Goal: Navigation & Orientation: Find specific page/section

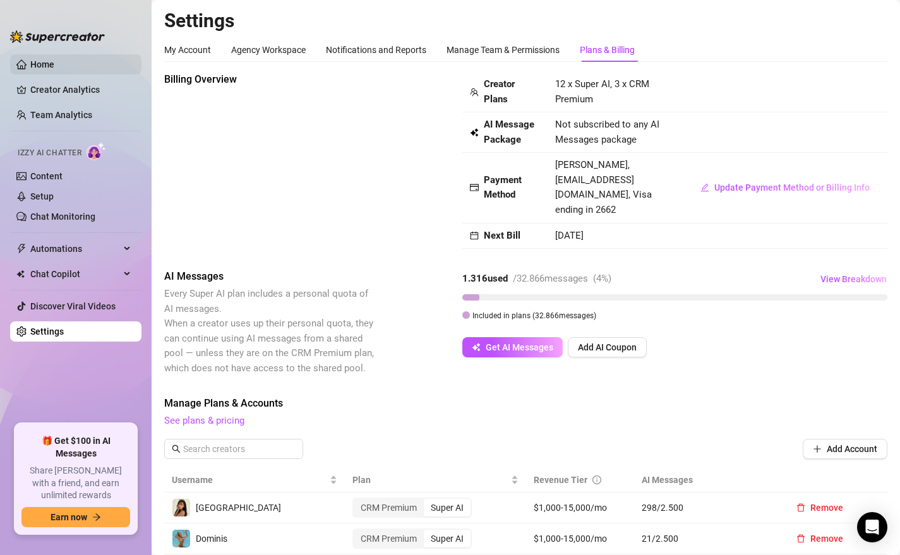
click at [48, 68] on link "Home" at bounding box center [42, 64] width 24 height 10
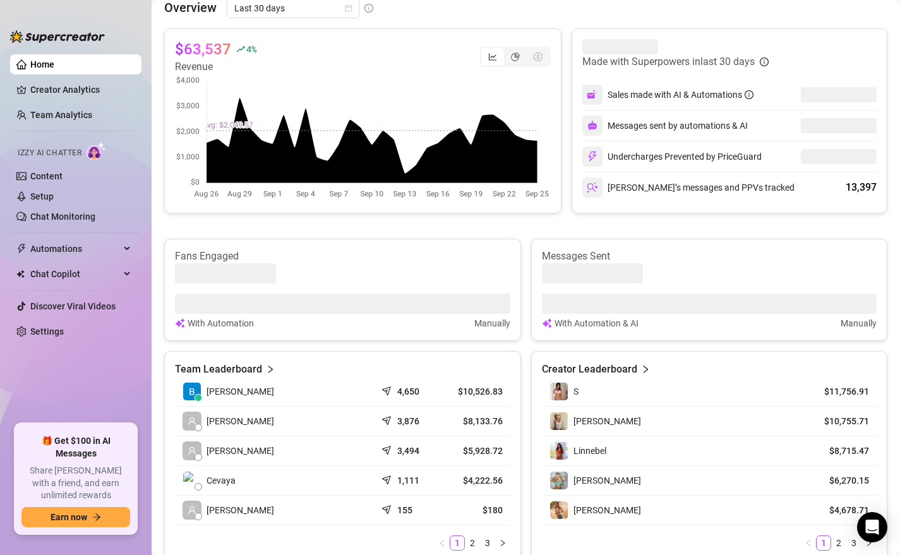
scroll to position [351, 0]
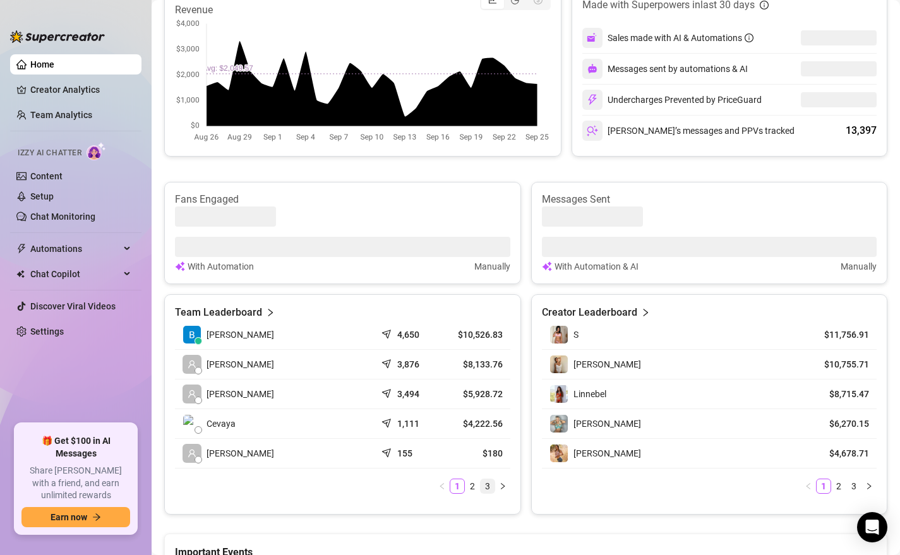
click at [490, 486] on link "3" at bounding box center [488, 487] width 14 height 14
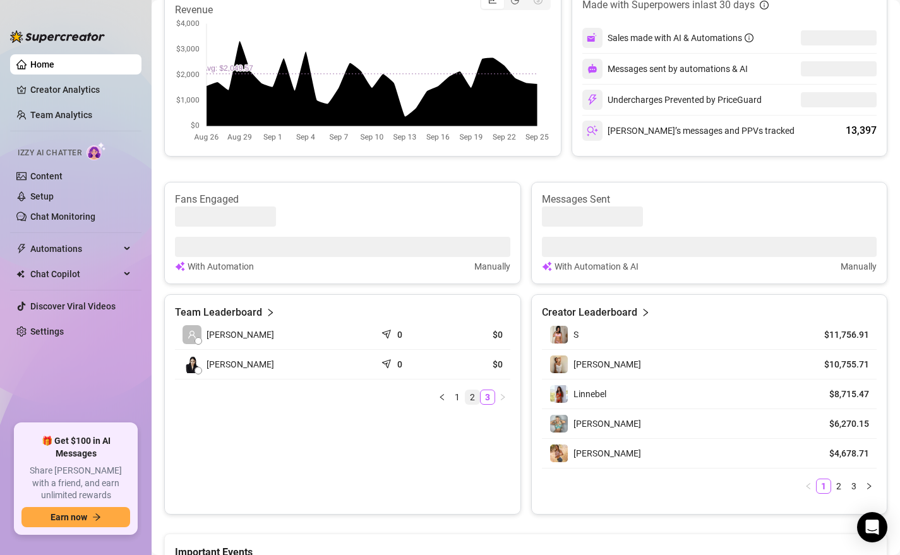
click at [471, 397] on link "2" at bounding box center [473, 397] width 14 height 14
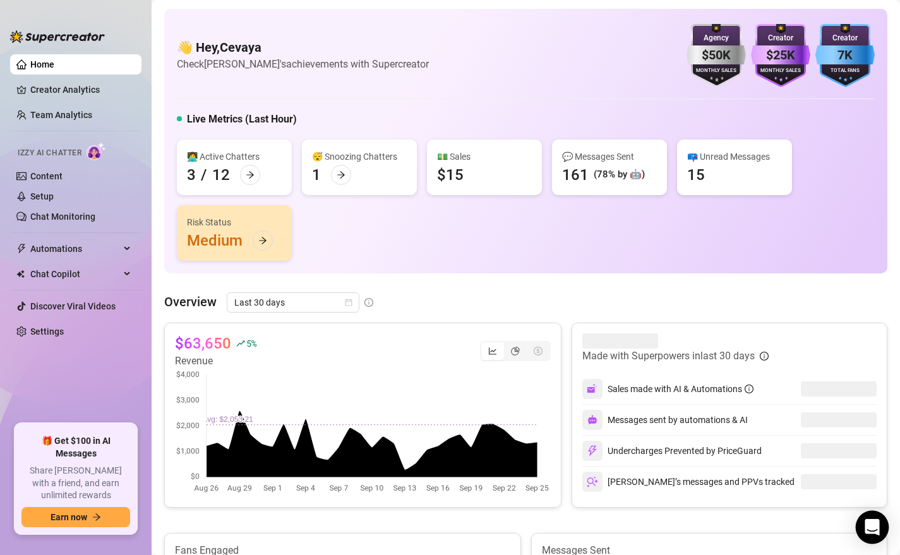
click at [872, 529] on icon "Open Intercom Messenger" at bounding box center [872, 527] width 15 height 16
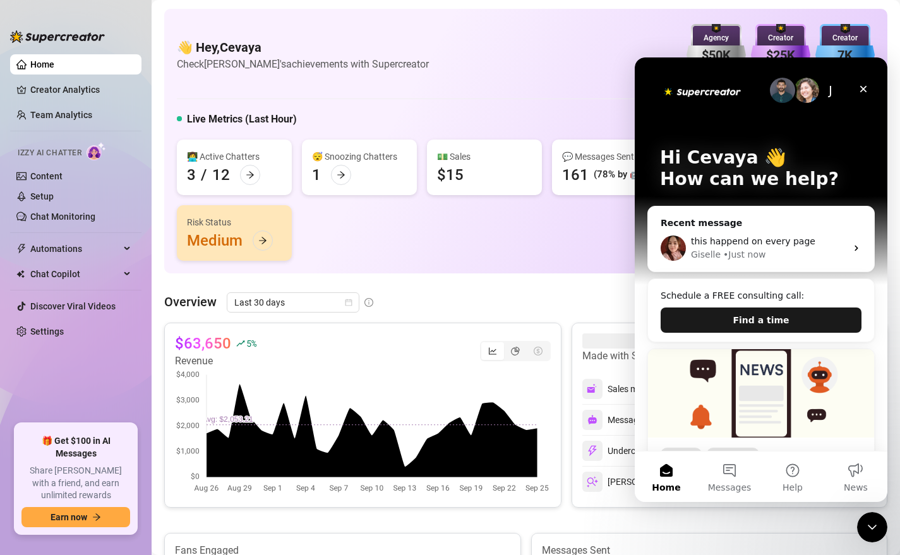
click at [756, 320] on button "Find a time" at bounding box center [761, 320] width 201 height 25
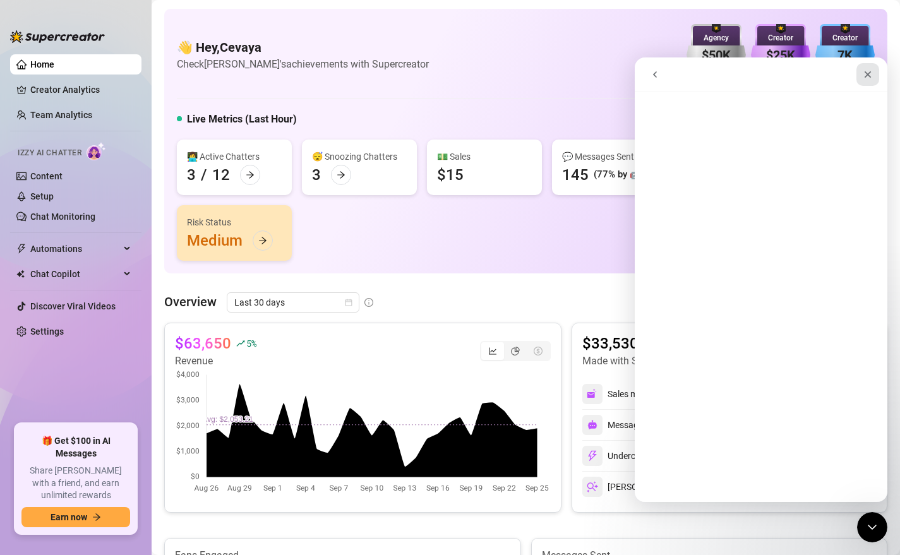
click at [866, 73] on icon "Close" at bounding box center [868, 74] width 7 height 7
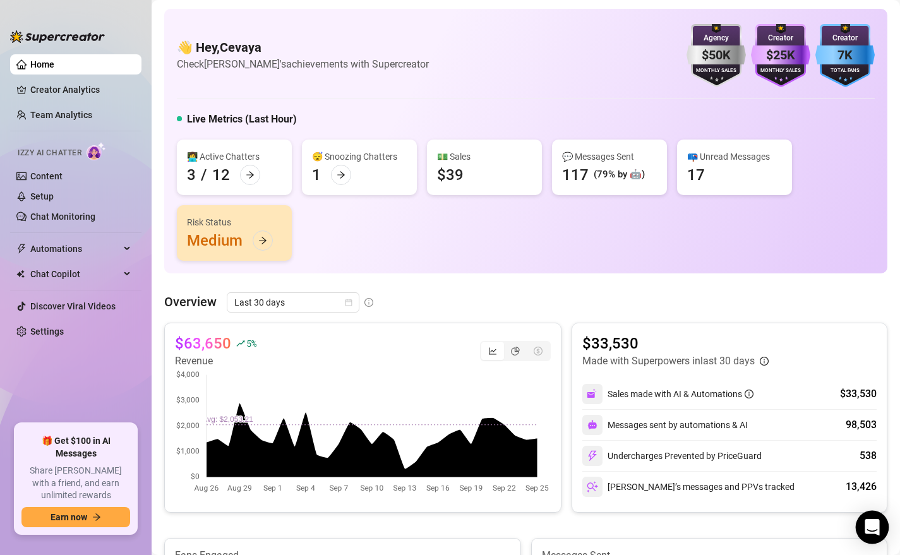
click at [871, 524] on icon "Open Intercom Messenger" at bounding box center [872, 527] width 15 height 16
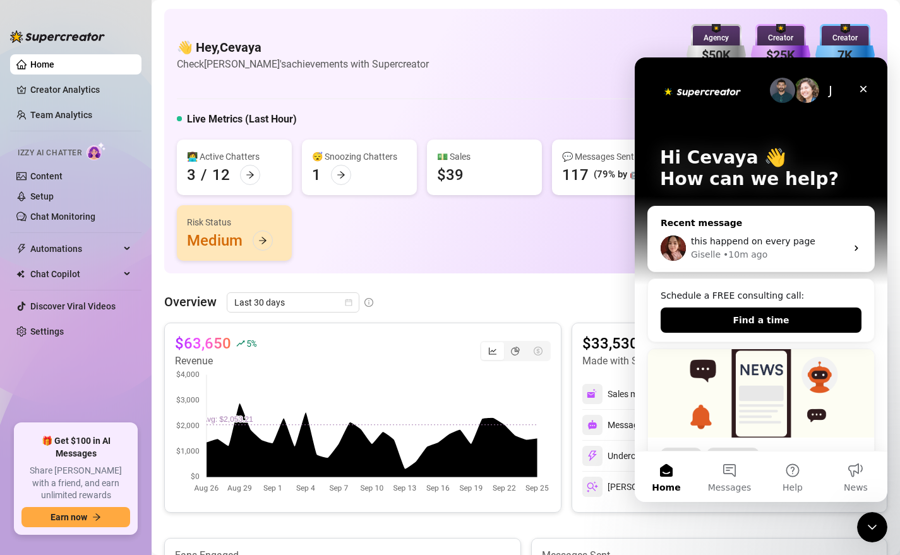
click at [744, 233] on div "this happend on every page Giselle • 10m ago" at bounding box center [761, 248] width 226 height 47
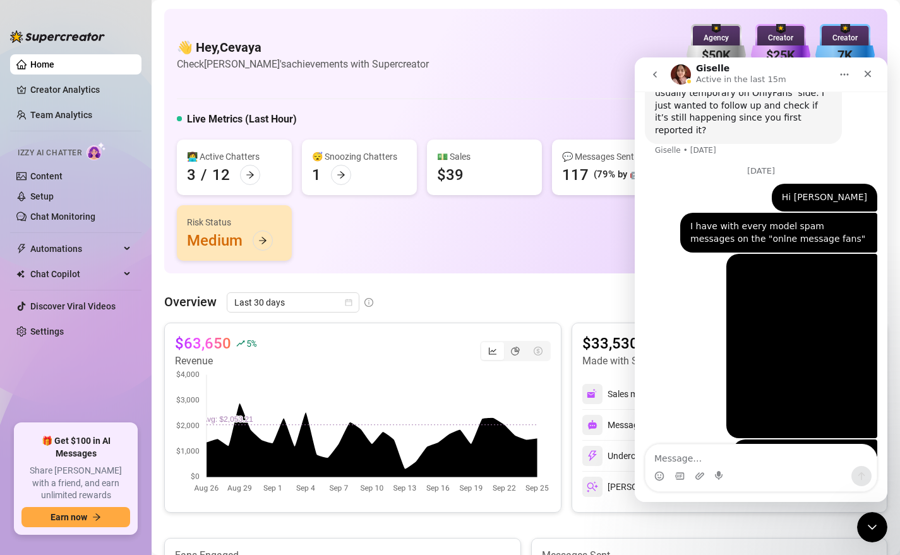
scroll to position [915, 0]
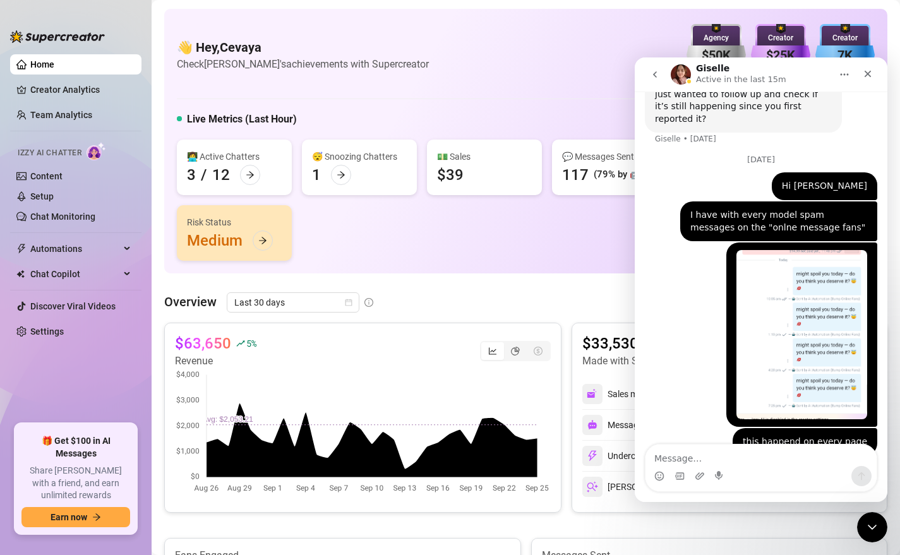
click at [654, 73] on icon "go back" at bounding box center [655, 74] width 10 height 10
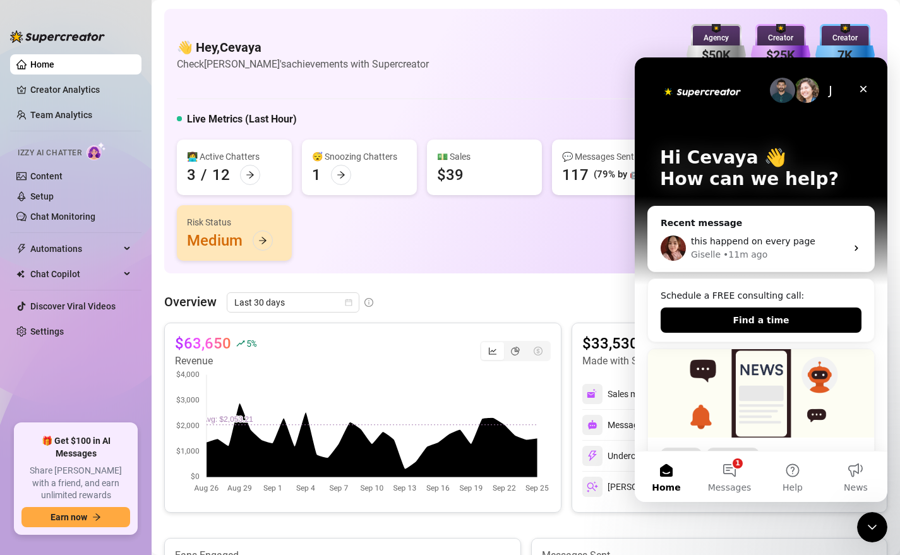
scroll to position [0, 0]
click at [732, 470] on button "1 Messages" at bounding box center [729, 477] width 63 height 51
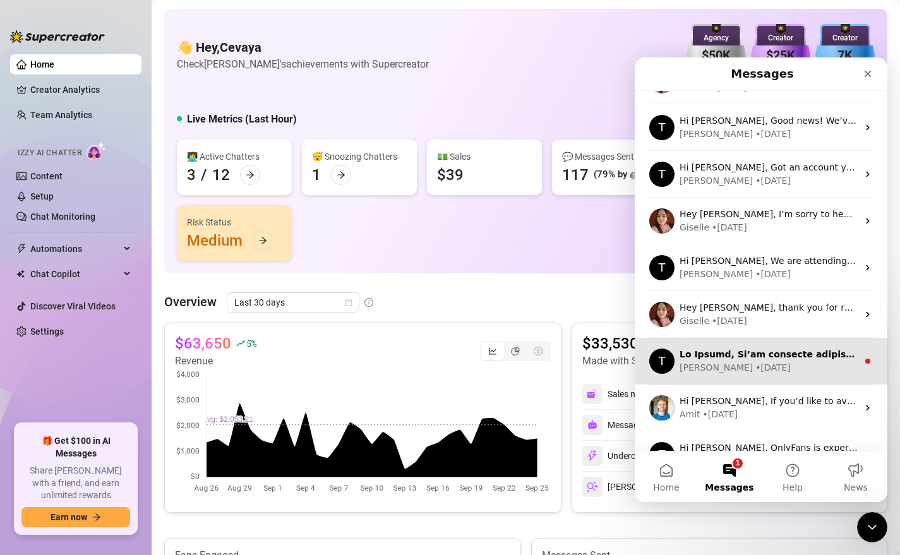
click at [745, 379] on div "T Tanya • 6w ago" at bounding box center [761, 361] width 253 height 47
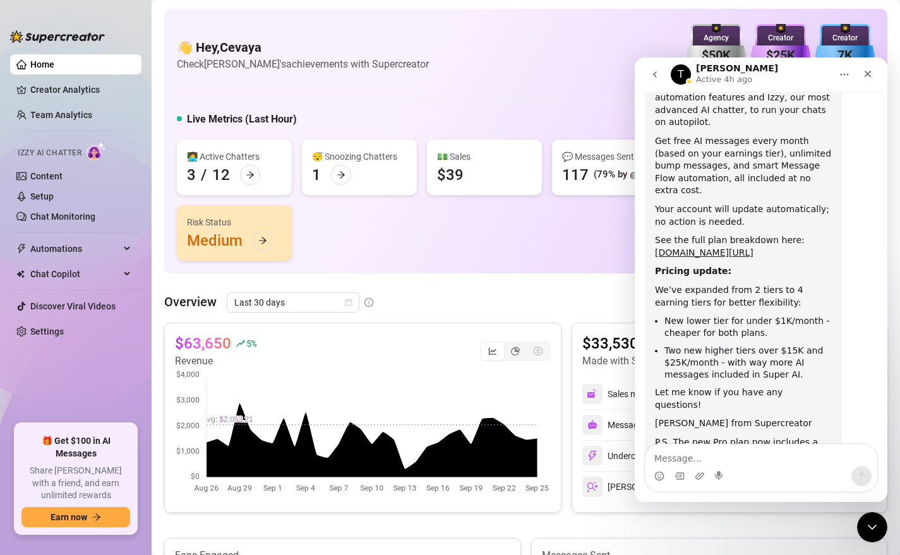
scroll to position [333, 0]
click at [656, 76] on icon "go back" at bounding box center [655, 74] width 4 height 6
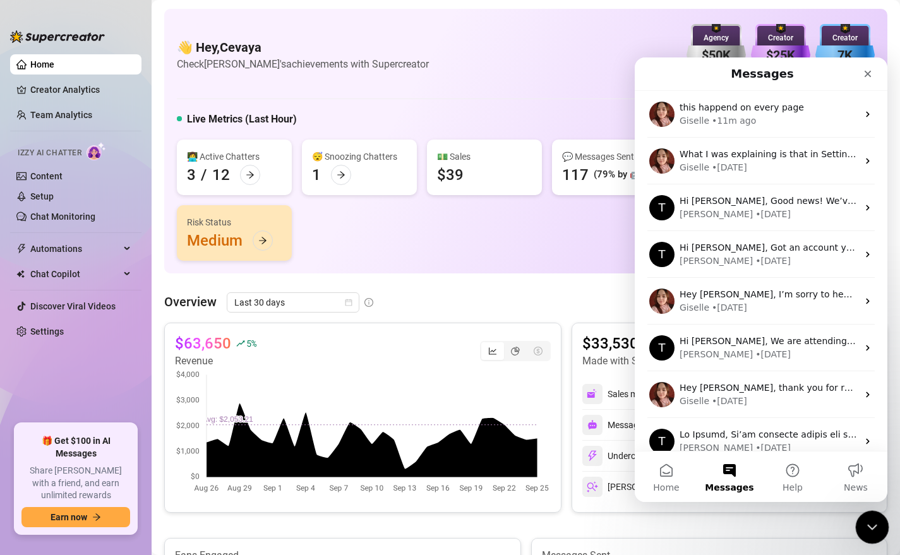
click at [869, 518] on icon "Close Intercom Messenger" at bounding box center [870, 525] width 15 height 15
